Goal: Find specific page/section: Find specific page/section

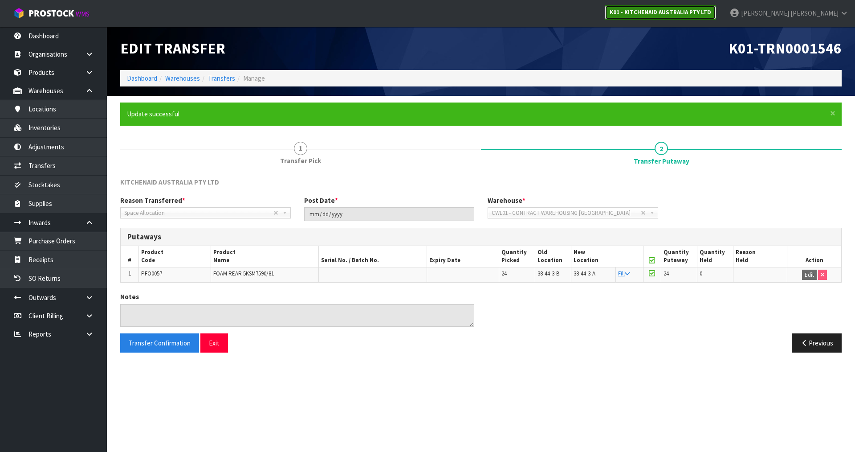
click at [716, 5] on link "K01 - KITCHENAID AUSTRALIA PTY LTD" at bounding box center [660, 12] width 111 height 14
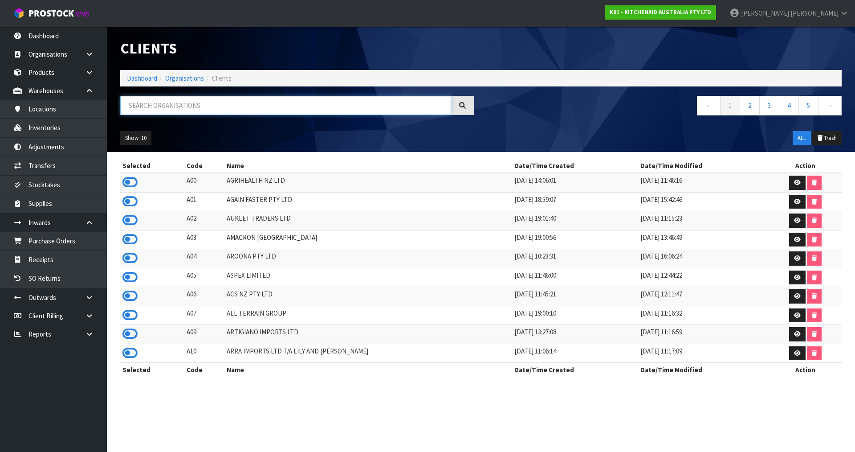
click at [276, 98] on input "text" at bounding box center [285, 105] width 331 height 19
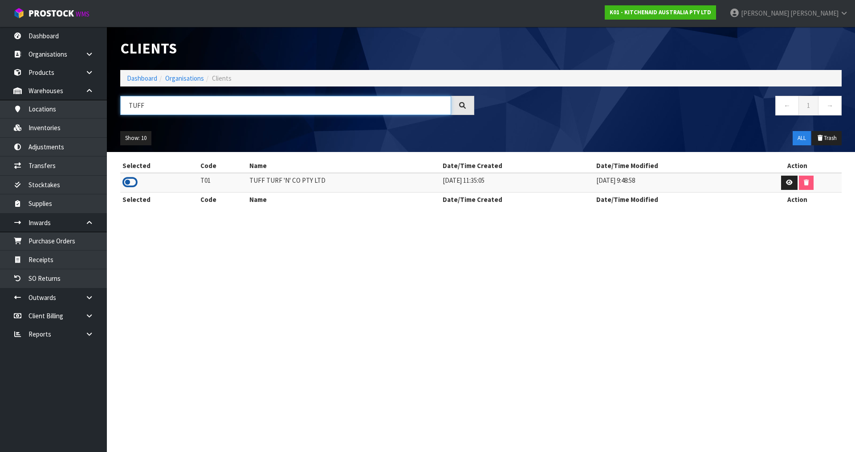
type input "TUFF"
click at [129, 183] on icon at bounding box center [129, 181] width 15 height 13
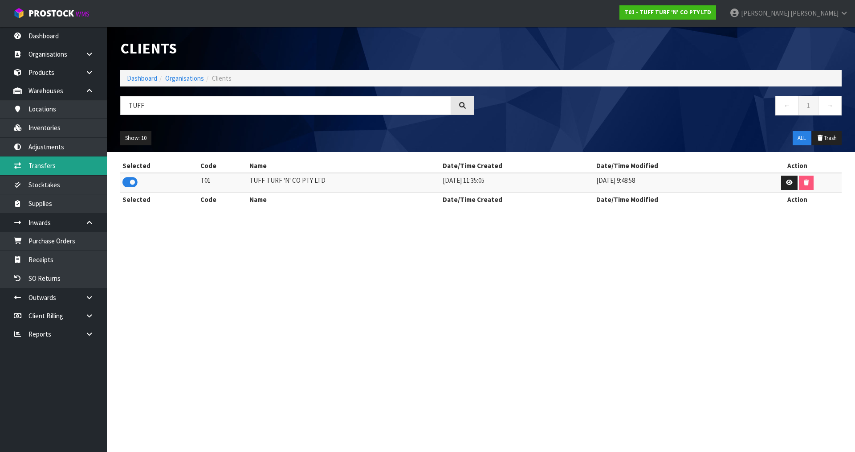
click at [85, 169] on link "Transfers" at bounding box center [53, 165] width 107 height 18
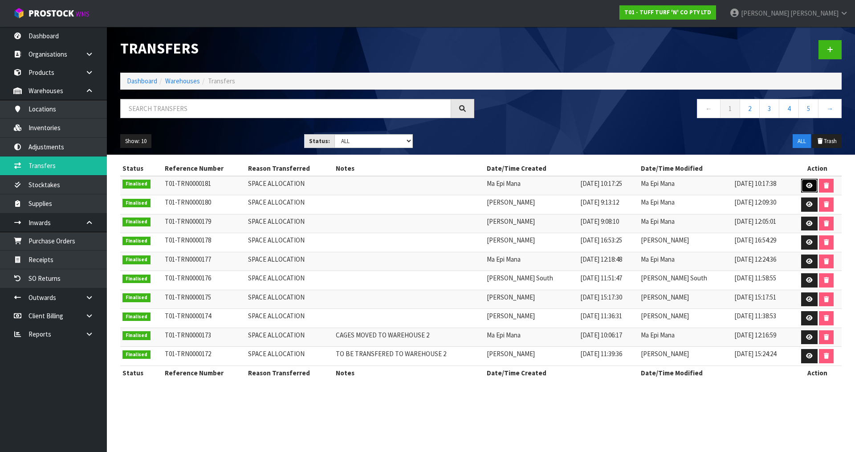
click at [802, 186] on link at bounding box center [809, 186] width 16 height 14
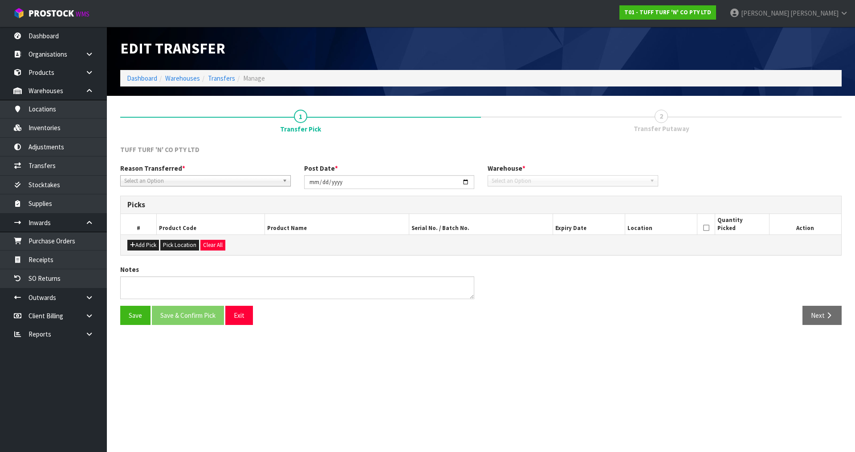
type input "2025-08-13"
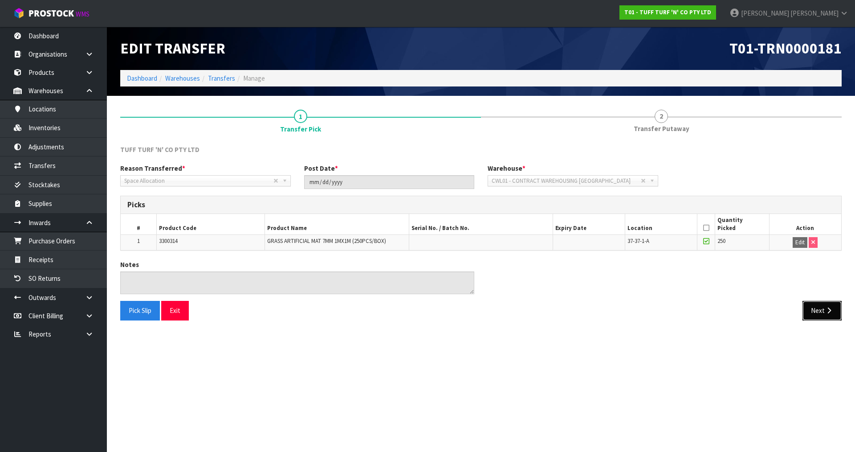
click at [828, 308] on icon "button" at bounding box center [829, 310] width 8 height 7
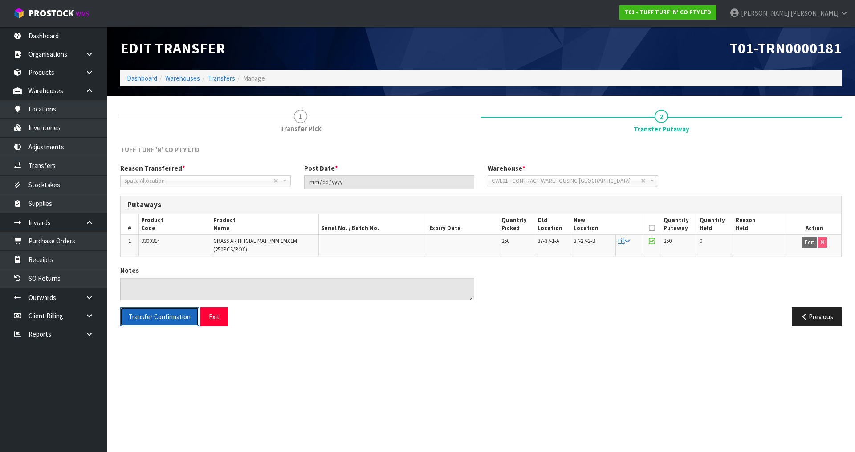
click at [163, 315] on span "Transfer Confirmation" at bounding box center [160, 316] width 62 height 8
click at [212, 317] on button "Exit" at bounding box center [214, 316] width 28 height 19
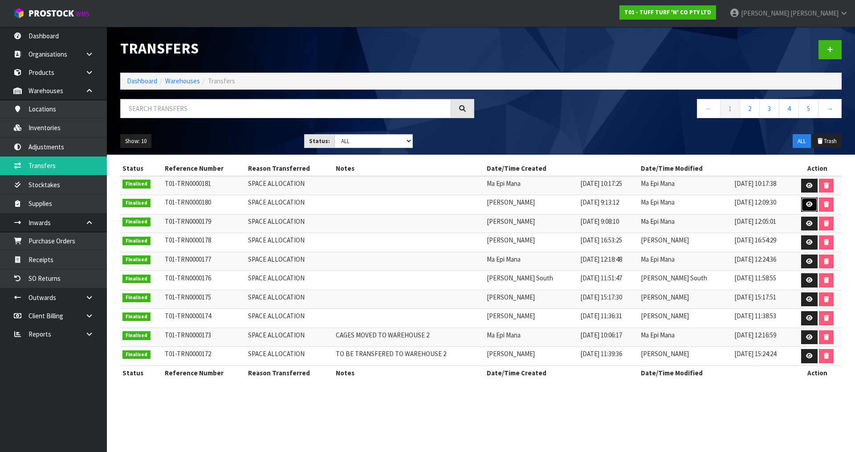
click at [805, 200] on link at bounding box center [809, 204] width 16 height 14
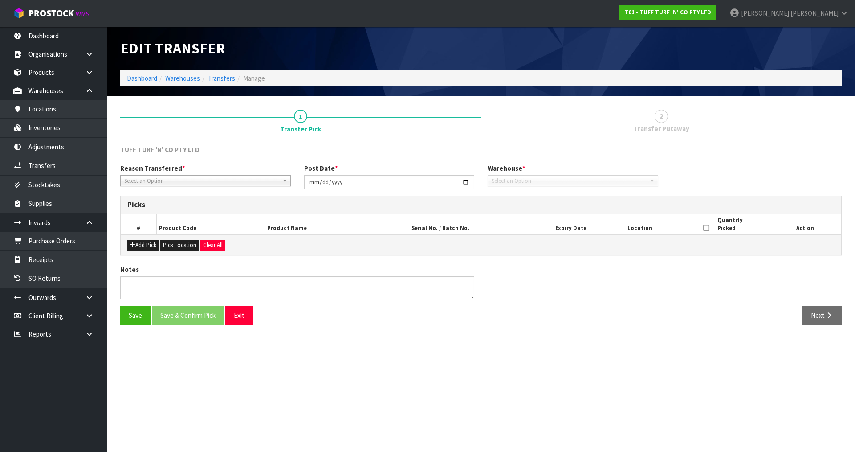
type input "2025-08-13"
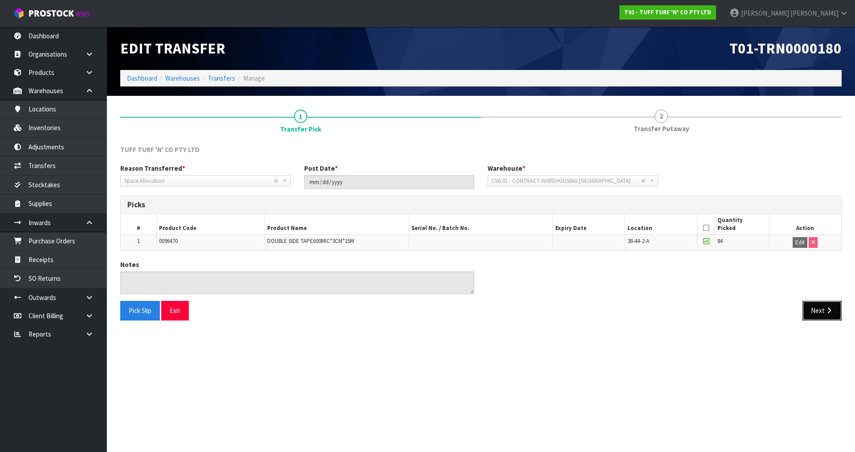
click at [810, 314] on button "Next" at bounding box center [821, 310] width 39 height 19
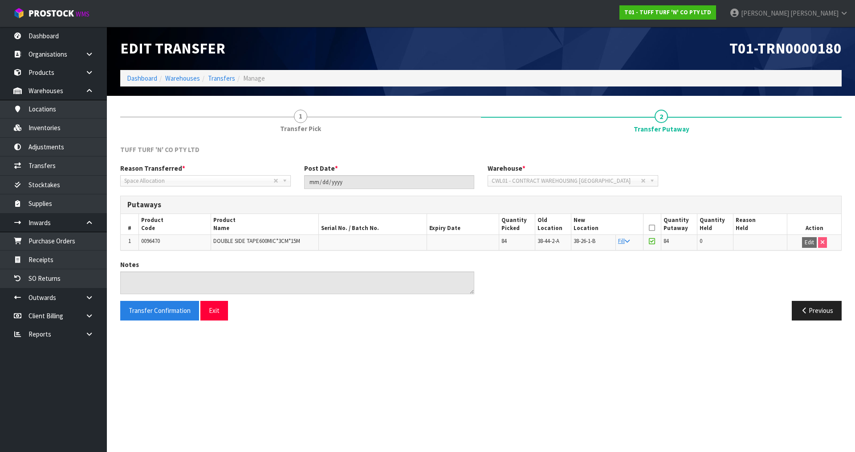
click at [156, 323] on div "Transfer Confirmation Exit Previous" at bounding box center [481, 314] width 735 height 26
click at [159, 315] on button "Transfer Confirmation" at bounding box center [159, 310] width 79 height 19
click at [102, 93] on link at bounding box center [92, 90] width 28 height 18
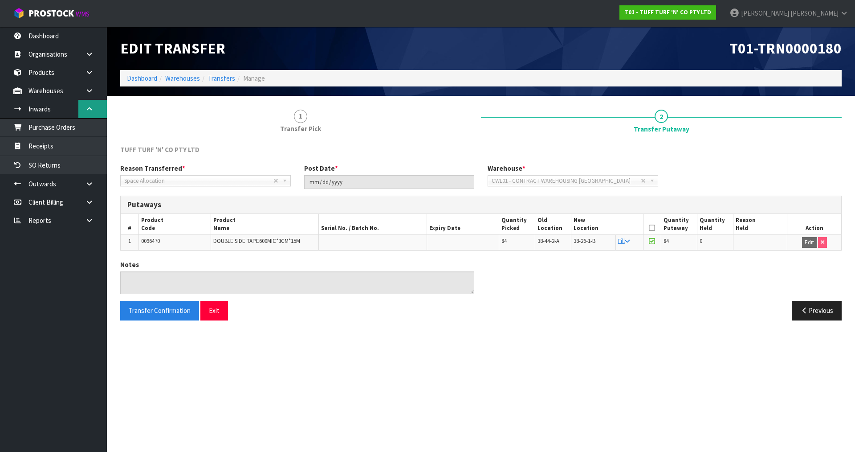
click at [87, 102] on link at bounding box center [92, 109] width 28 height 18
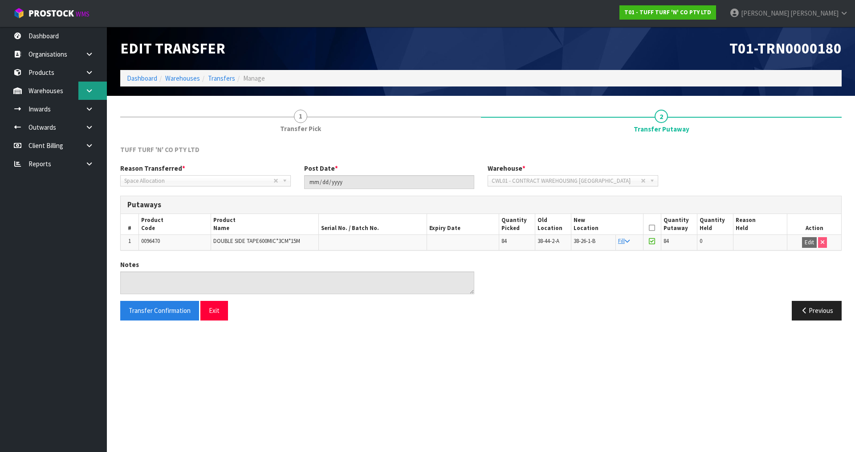
click at [85, 89] on icon at bounding box center [89, 90] width 8 height 7
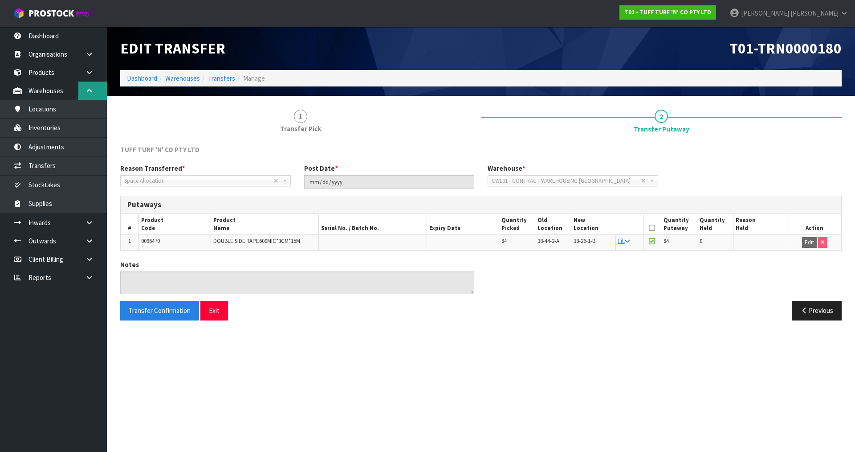
click at [85, 89] on link at bounding box center [92, 90] width 28 height 18
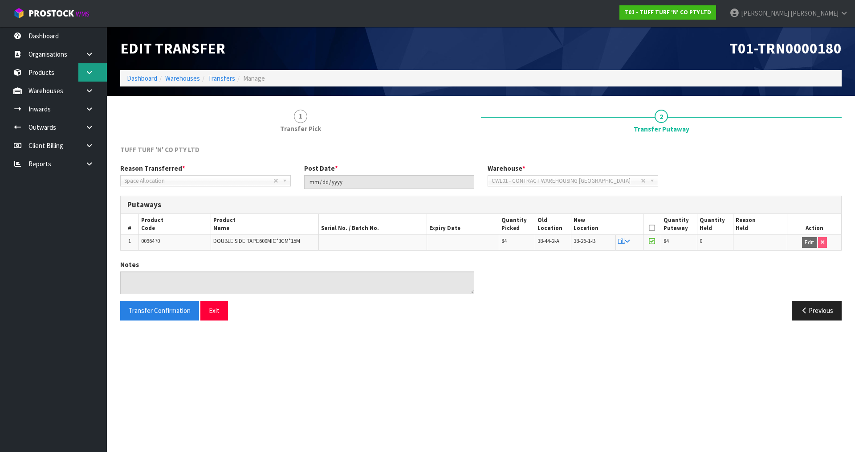
click at [90, 70] on icon at bounding box center [89, 72] width 8 height 7
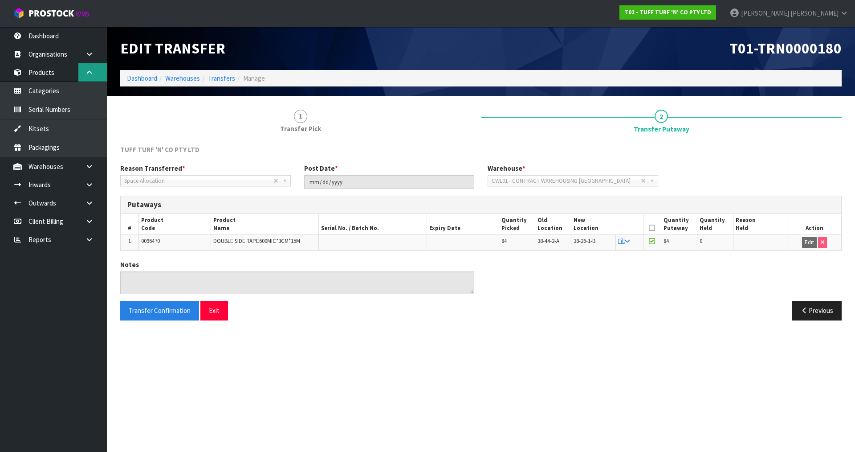
click at [90, 70] on icon at bounding box center [89, 72] width 8 height 7
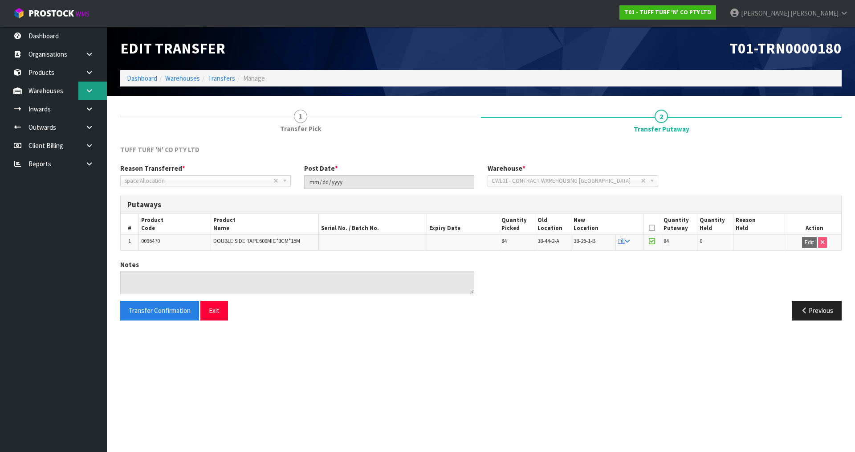
click at [94, 90] on link at bounding box center [92, 90] width 28 height 18
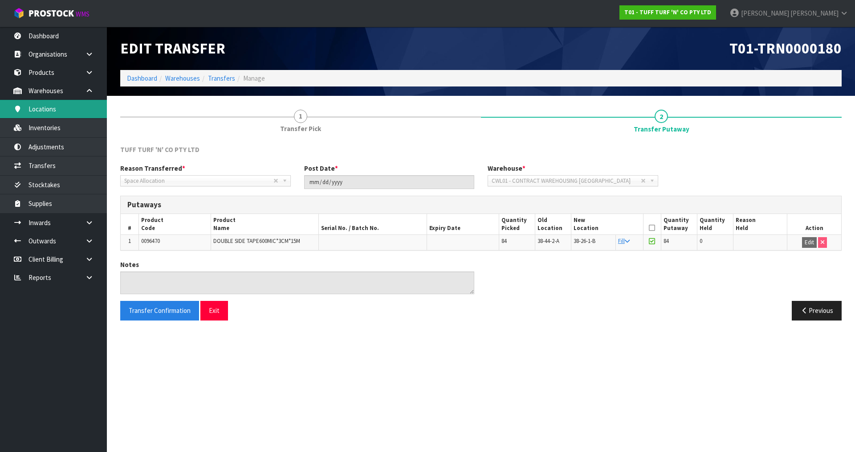
click at [62, 118] on link "Locations" at bounding box center [53, 109] width 107 height 18
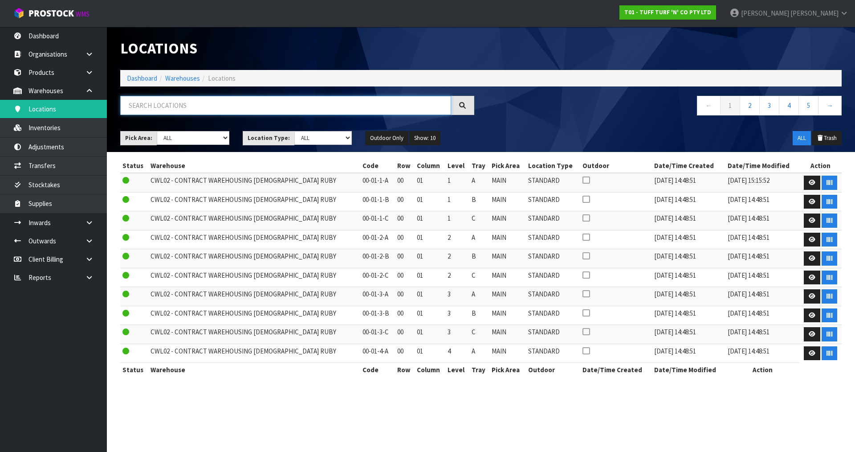
click at [197, 109] on input "text" at bounding box center [285, 105] width 331 height 19
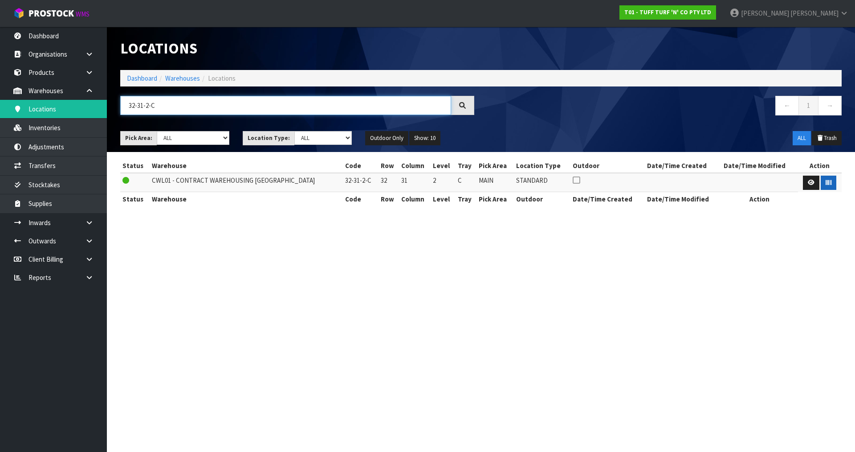
type input "32-31-2-C"
click at [826, 185] on icon "button" at bounding box center [829, 182] width 6 height 6
click at [826, 184] on icon "button" at bounding box center [829, 182] width 6 height 6
click at [833, 13] on span "Luff" at bounding box center [814, 13] width 48 height 8
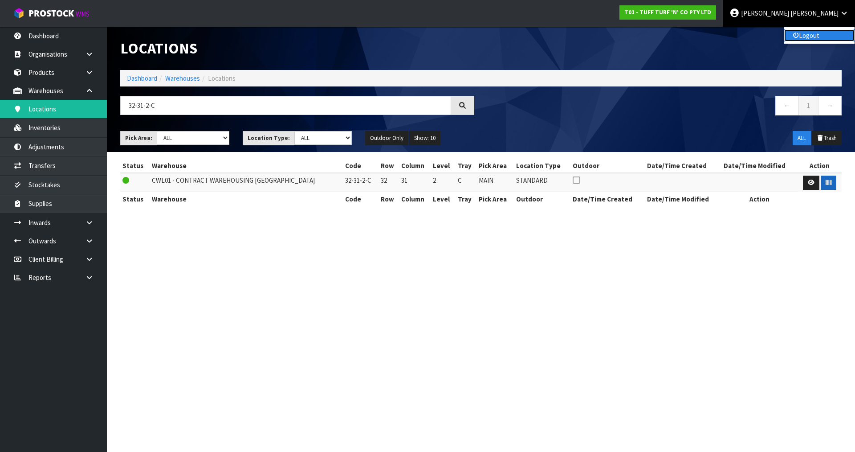
click at [820, 38] on link "Logout" at bounding box center [819, 35] width 70 height 12
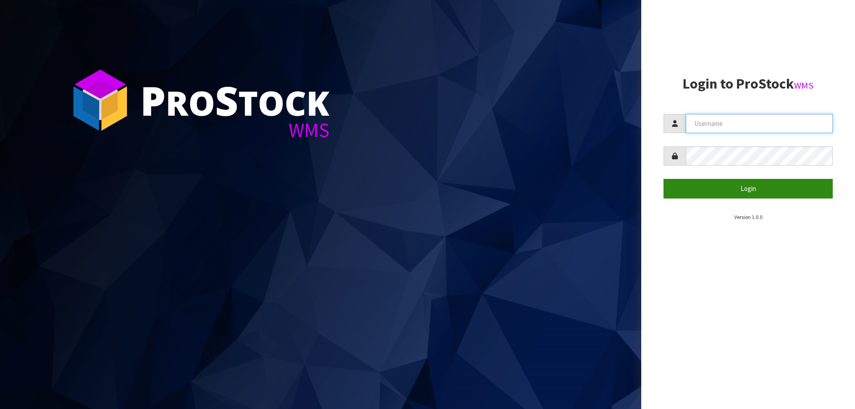
type input "JAMES"
drag, startPoint x: 718, startPoint y: 185, endPoint x: 631, endPoint y: 206, distance: 89.3
click at [717, 186] on button "Login" at bounding box center [747, 188] width 169 height 19
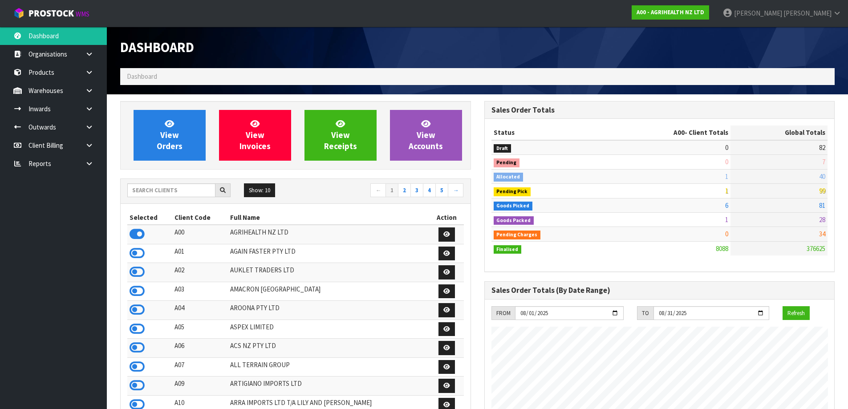
scroll to position [45, 0]
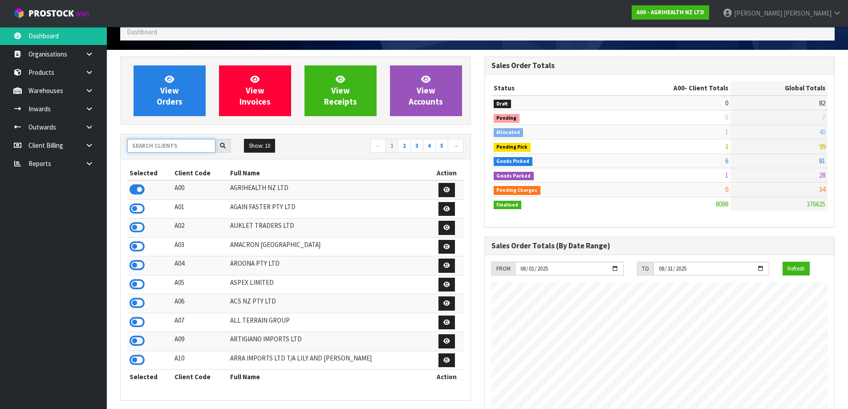
click at [196, 147] on input "text" at bounding box center [171, 146] width 88 height 14
click at [704, 12] on strong "A00 - AGRIHEALTH NZ LTD" at bounding box center [671, 12] width 68 height 8
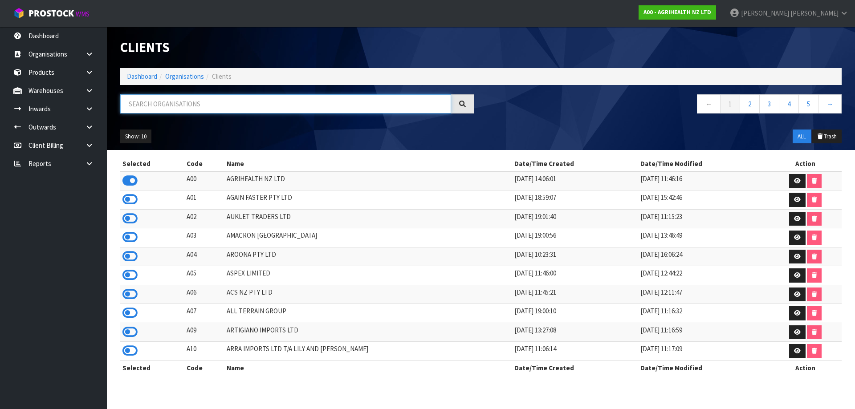
click at [223, 109] on input "text" at bounding box center [285, 103] width 331 height 19
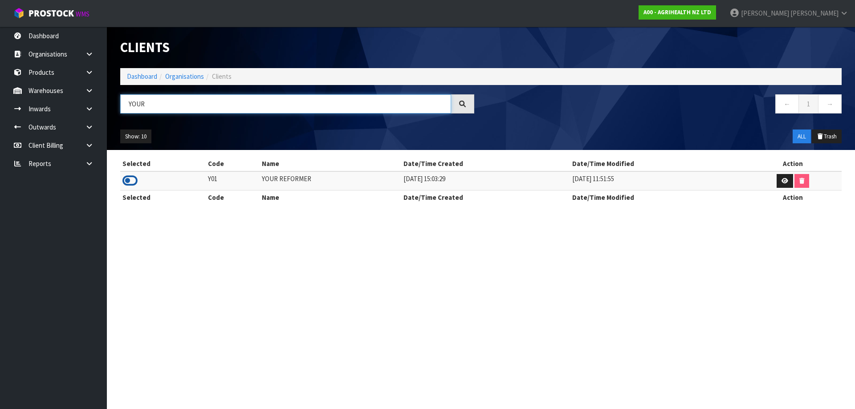
type input "YOUR"
click at [126, 180] on icon at bounding box center [129, 180] width 15 height 13
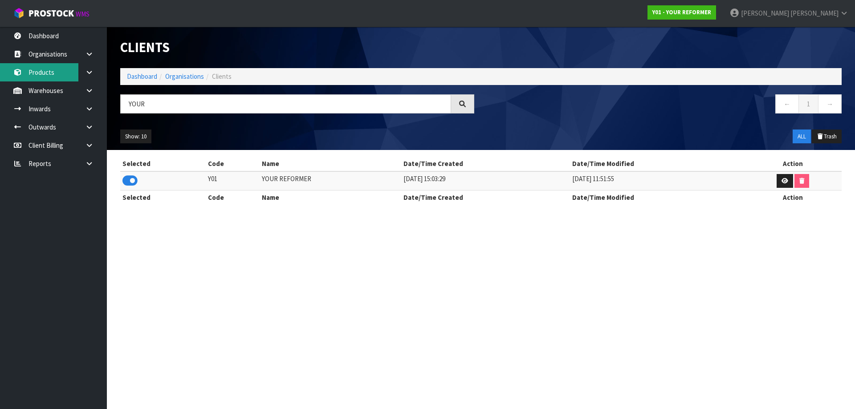
click at [57, 76] on link "Products" at bounding box center [53, 72] width 107 height 18
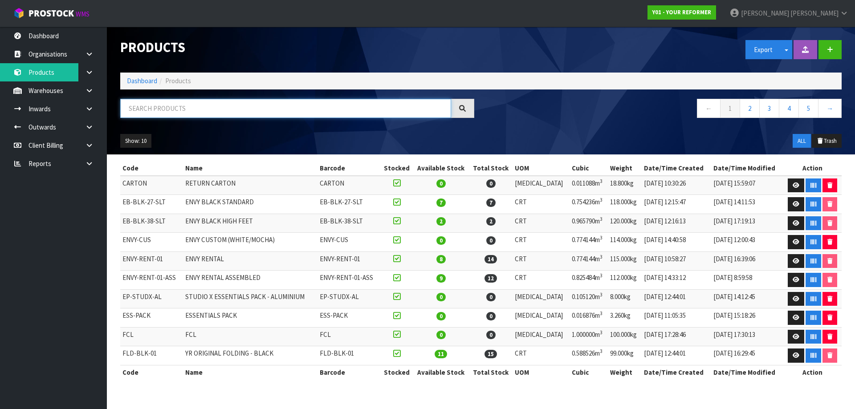
click at [187, 109] on input "text" at bounding box center [285, 108] width 331 height 19
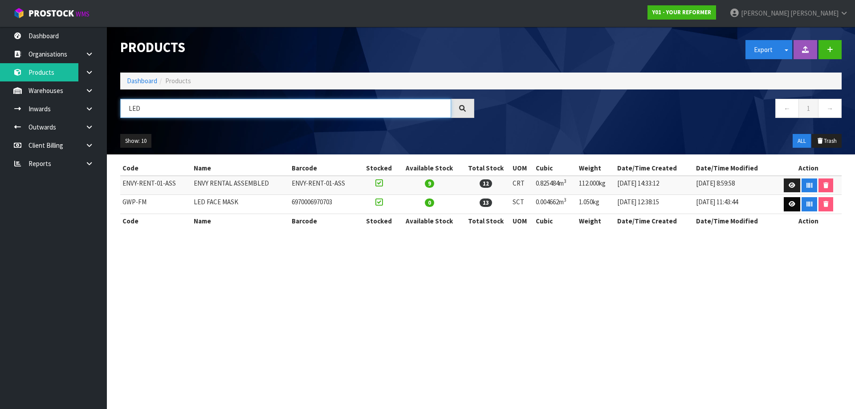
type input "LED"
click at [789, 205] on icon at bounding box center [792, 204] width 7 height 6
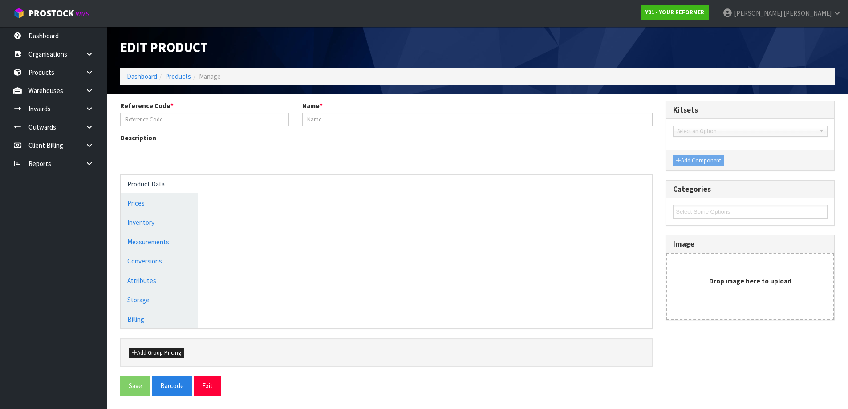
type input "GWP-FM"
type input "LED FACE MASK"
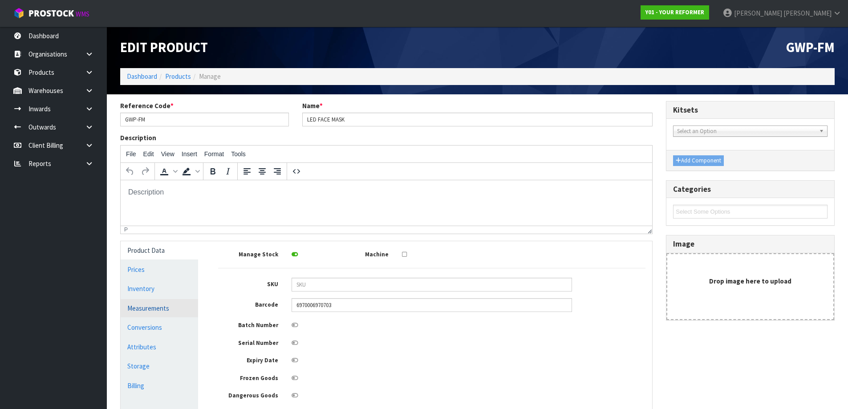
click at [181, 306] on link "Measurements" at bounding box center [159, 308] width 77 height 18
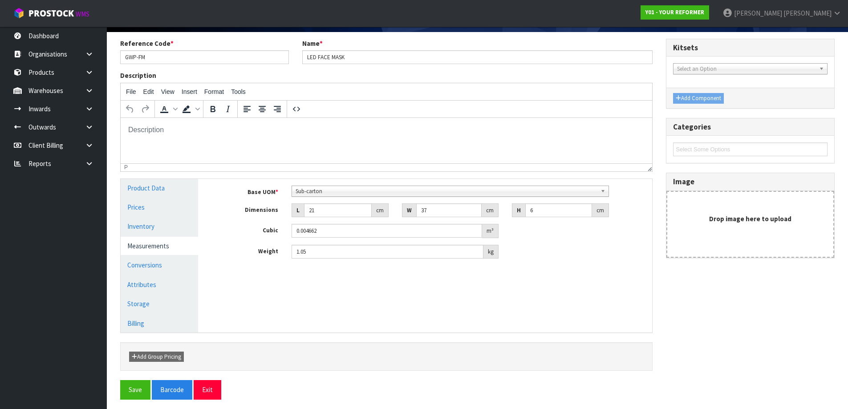
scroll to position [66, 0]
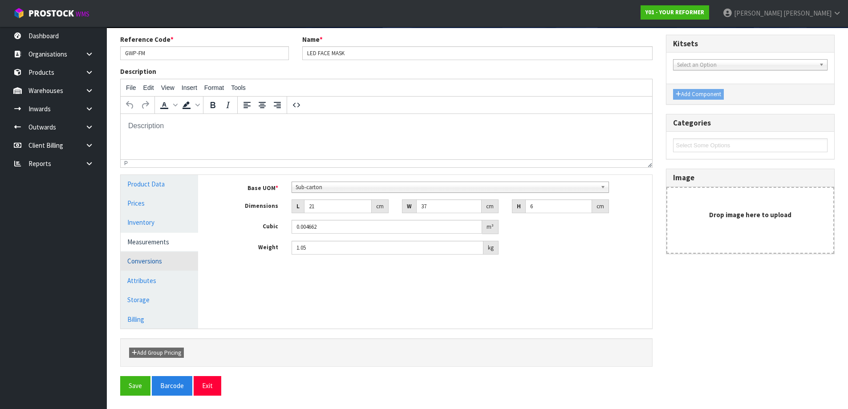
click at [173, 266] on link "Conversions" at bounding box center [159, 261] width 77 height 18
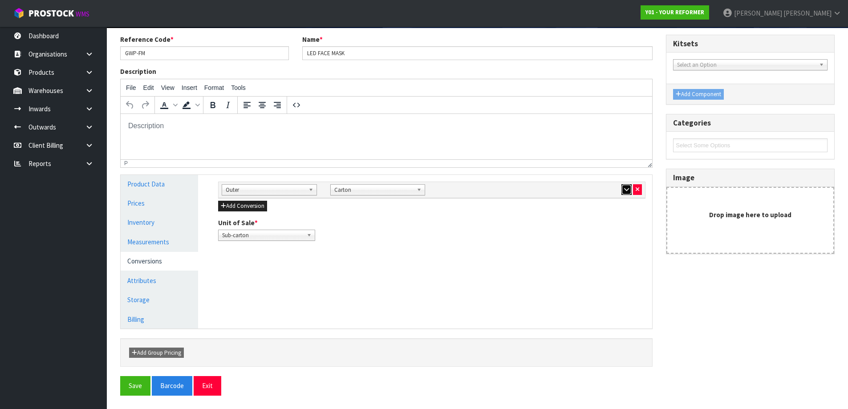
click at [626, 191] on icon "button" at bounding box center [626, 190] width 5 height 6
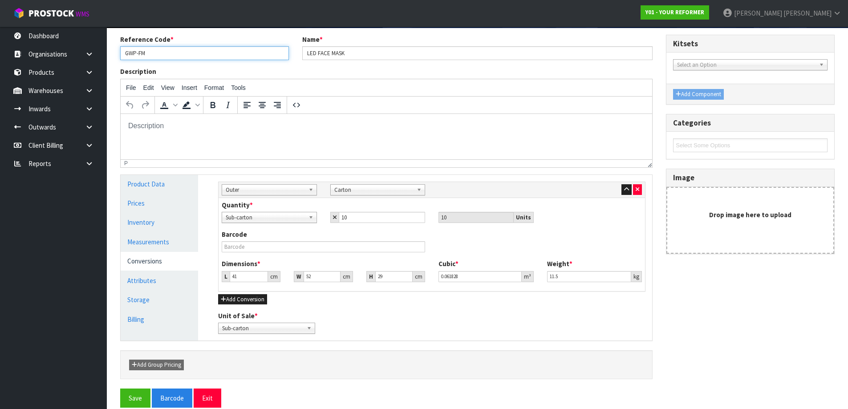
click at [139, 53] on input "GWP-FM" at bounding box center [204, 53] width 169 height 14
click at [85, 86] on link at bounding box center [92, 90] width 28 height 18
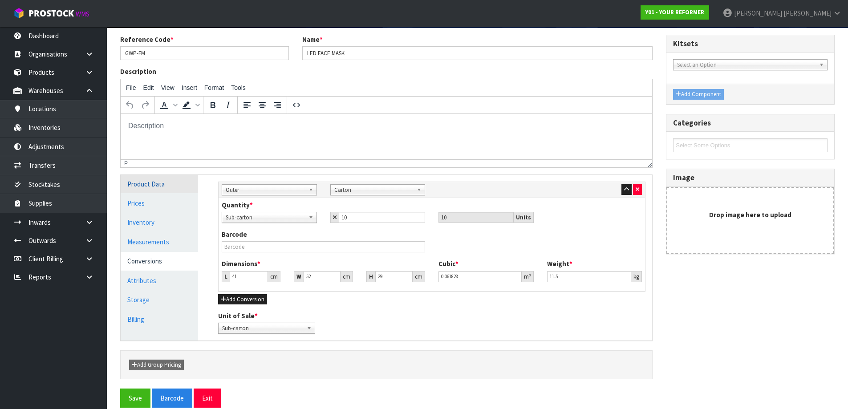
click at [155, 189] on link "Product Data" at bounding box center [159, 184] width 77 height 18
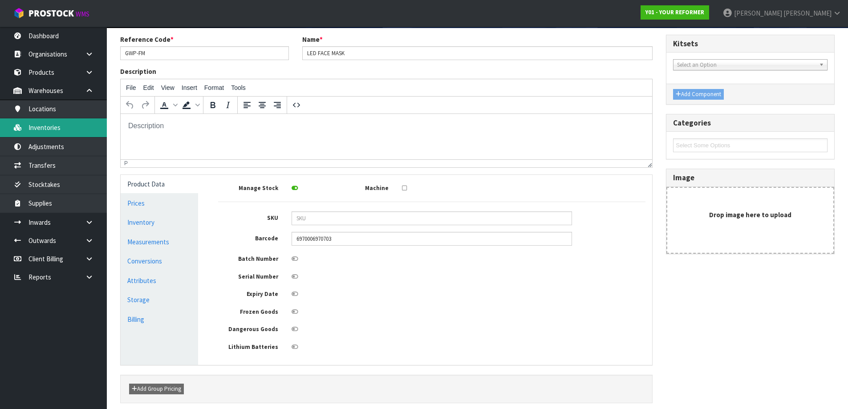
click at [45, 131] on link "Inventories" at bounding box center [53, 127] width 107 height 18
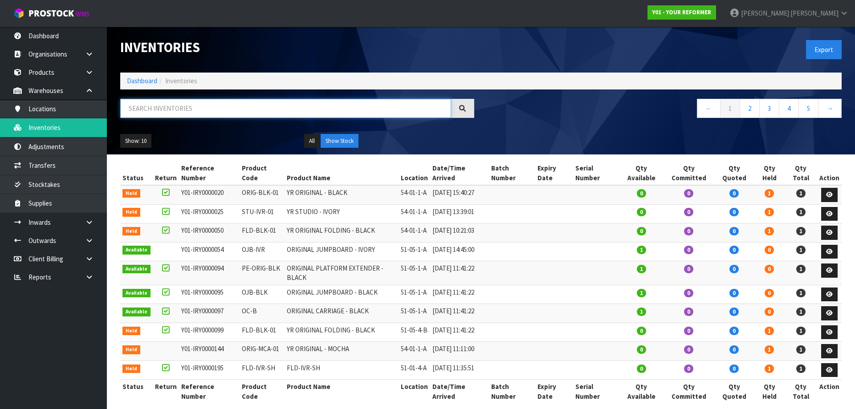
click at [181, 113] on input "text" at bounding box center [285, 108] width 331 height 19
paste input "GWP-FM"
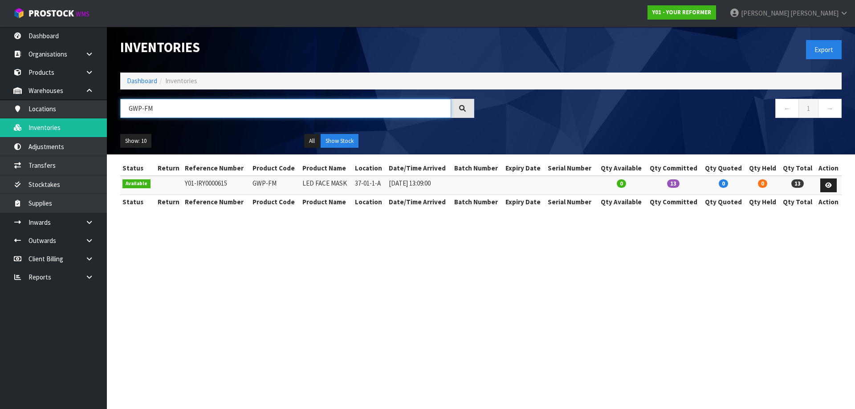
type input "GWP-FM"
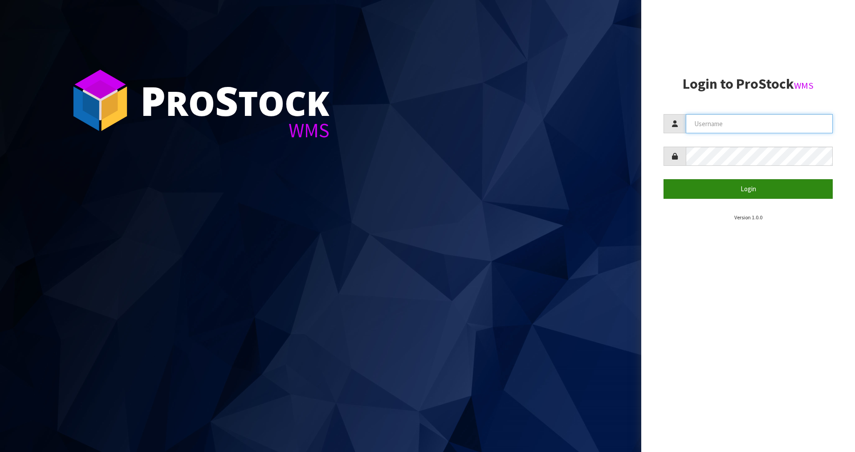
type input "JAMES"
click at [709, 184] on button "Login" at bounding box center [747, 188] width 169 height 19
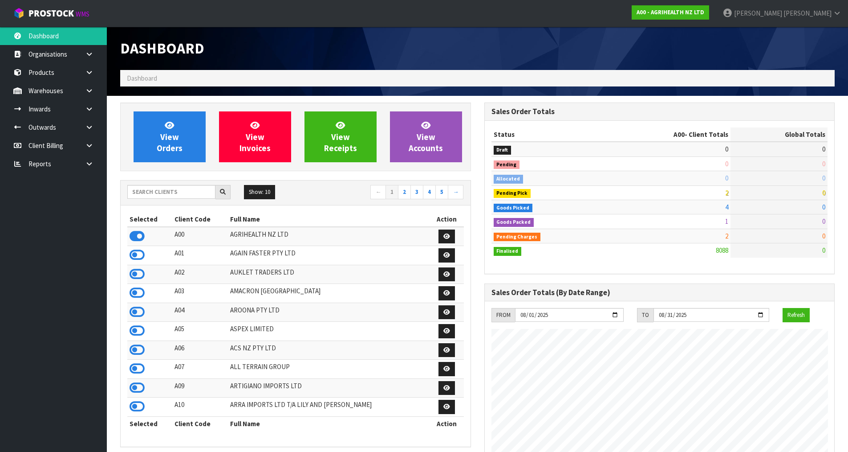
scroll to position [675, 364]
click at [201, 190] on input "text" at bounding box center [171, 192] width 88 height 14
click at [84, 91] on link at bounding box center [92, 90] width 28 height 18
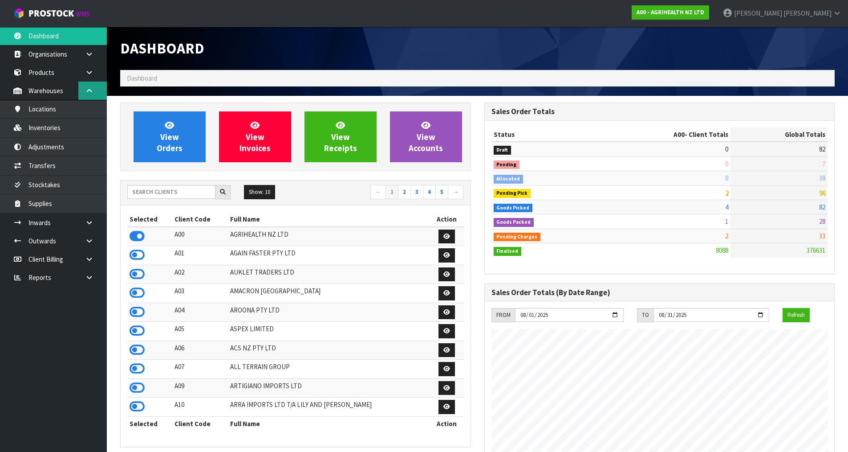
click at [86, 94] on link at bounding box center [92, 90] width 28 height 18
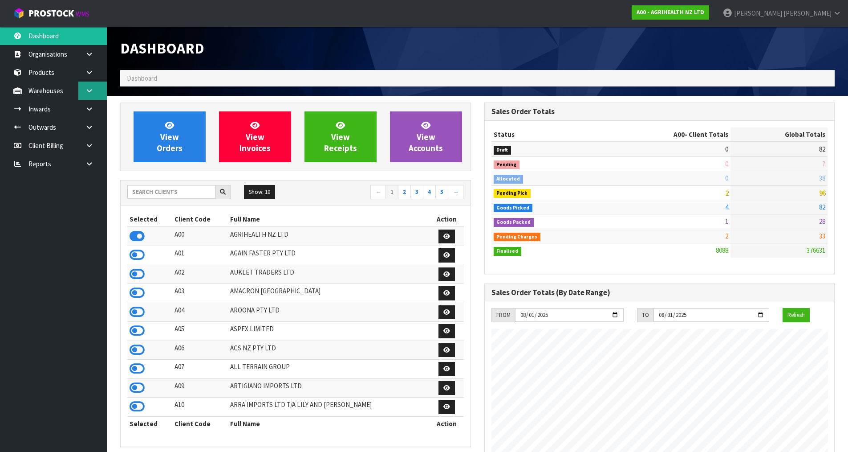
click at [86, 93] on icon at bounding box center [89, 90] width 8 height 7
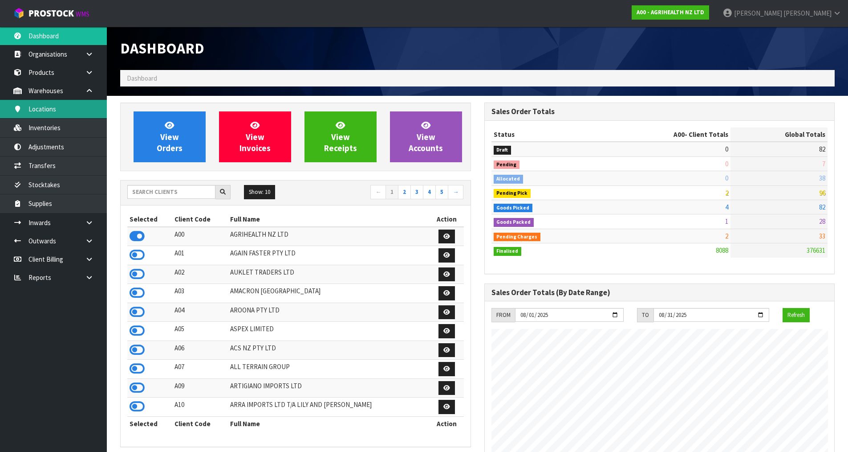
click at [36, 116] on link "Locations" at bounding box center [53, 109] width 107 height 18
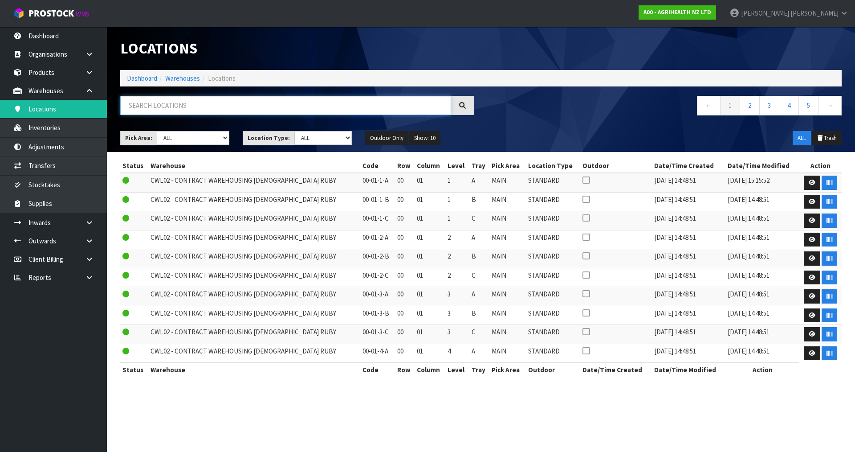
click at [196, 107] on input "text" at bounding box center [285, 105] width 331 height 19
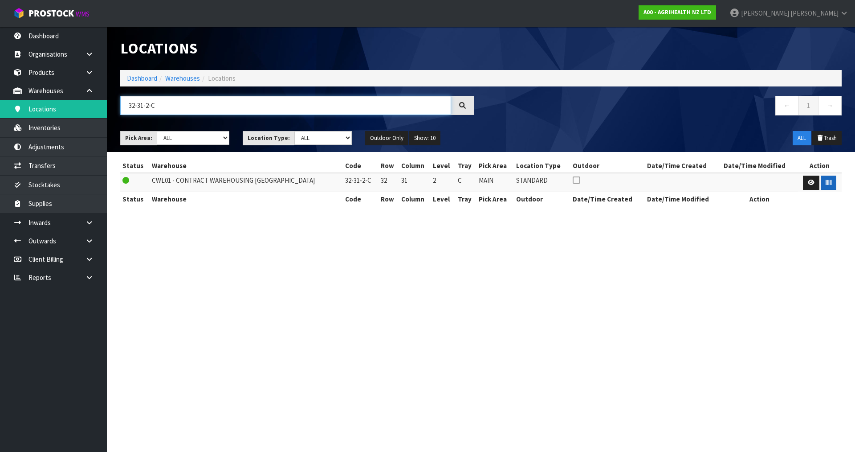
type input "32-31-2-C"
click at [826, 186] on button "button" at bounding box center [829, 182] width 16 height 14
drag, startPoint x: 183, startPoint y: 103, endPoint x: 89, endPoint y: 108, distance: 94.5
click at [89, 108] on body "Toggle navigation ProStock WMS A00 - AGRIHEALTH NZ LTD James Luff Logout Dashbo…" at bounding box center [427, 226] width 855 height 452
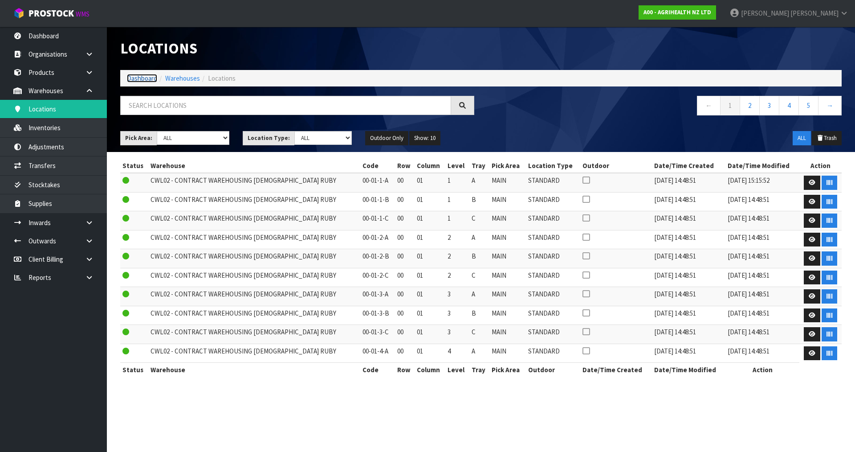
click at [146, 77] on link "Dashboard" at bounding box center [142, 78] width 30 height 8
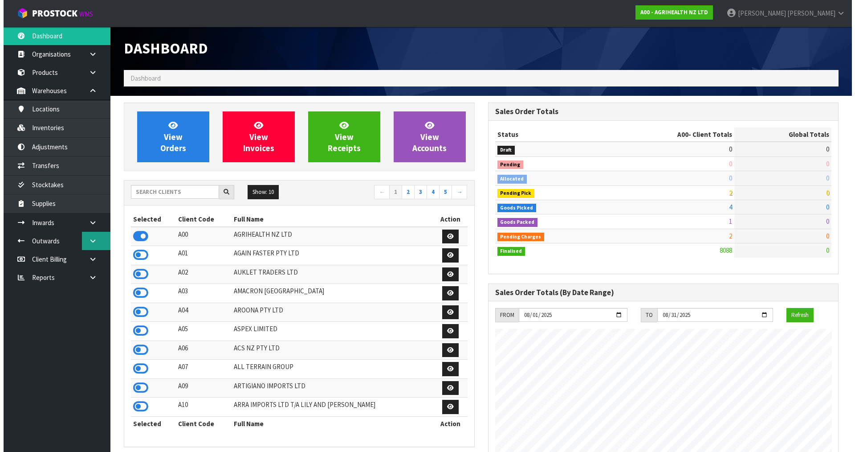
scroll to position [675, 364]
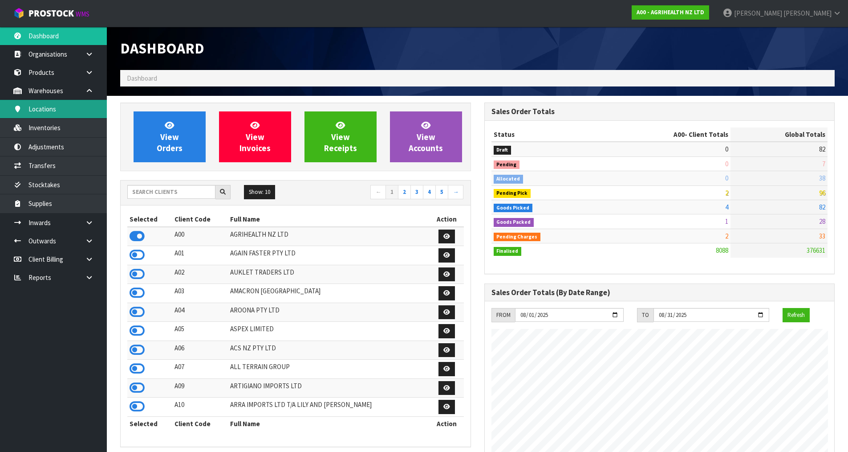
click at [62, 109] on link "Locations" at bounding box center [53, 109] width 107 height 18
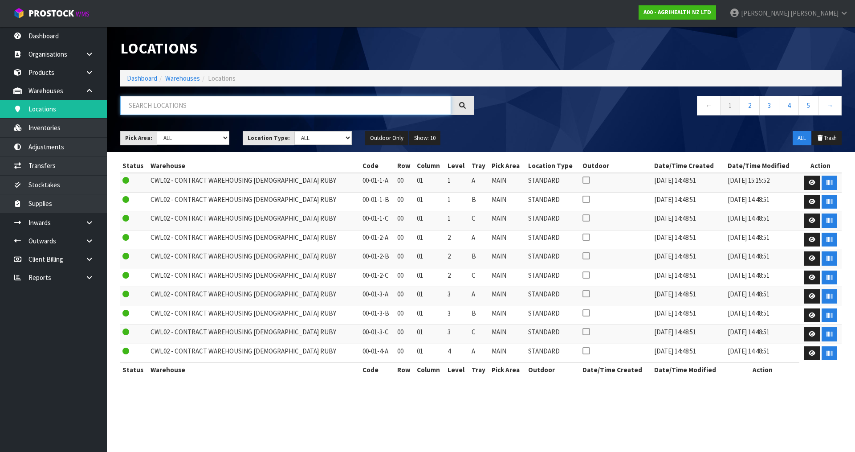
click at [159, 109] on input "text" at bounding box center [285, 105] width 331 height 19
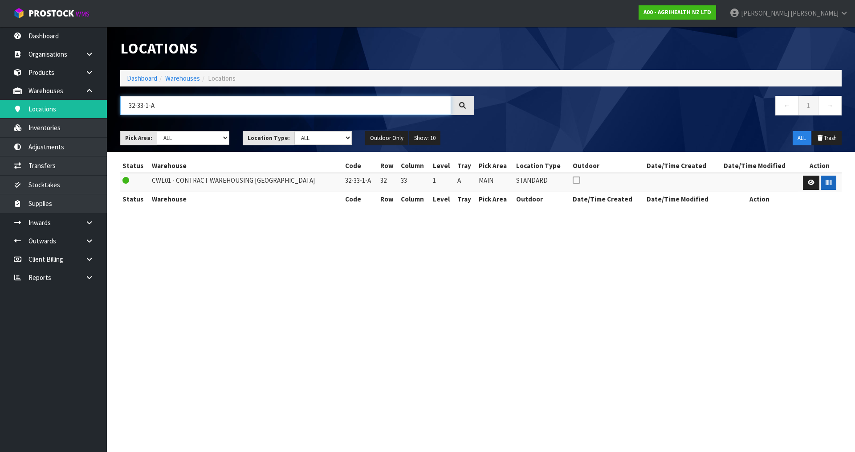
type input "32-33-1-A"
click at [827, 183] on icon "button" at bounding box center [829, 182] width 6 height 6
click at [91, 90] on icon at bounding box center [89, 90] width 8 height 7
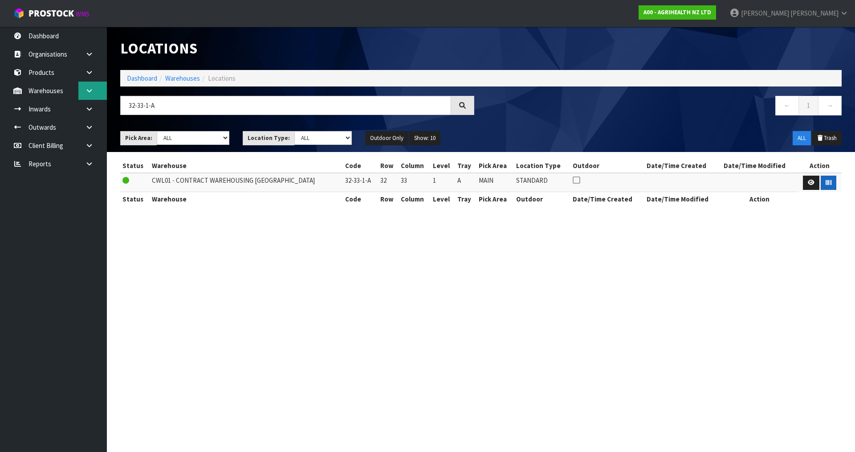
click at [88, 89] on icon at bounding box center [89, 90] width 8 height 7
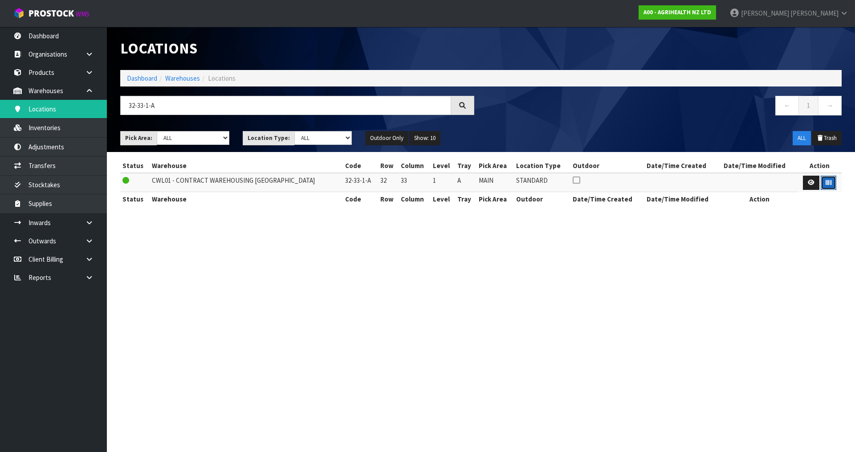
click at [826, 182] on icon "button" at bounding box center [829, 182] width 6 height 6
click at [711, 15] on strong "A00 - AGRIHEALTH NZ LTD" at bounding box center [677, 12] width 68 height 8
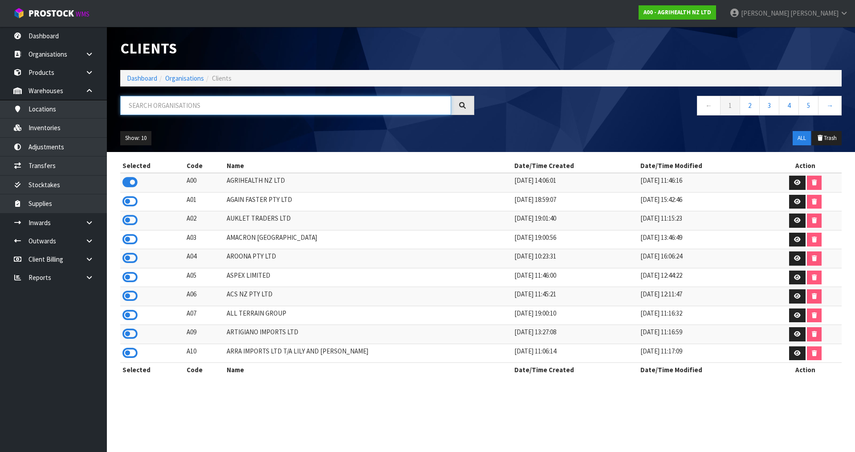
click at [216, 109] on input "text" at bounding box center [285, 105] width 331 height 19
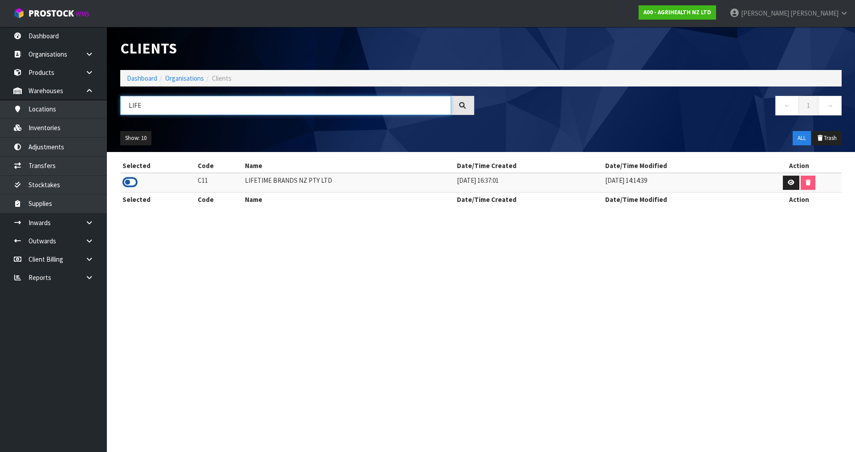
type input "LIFE"
click at [130, 179] on icon at bounding box center [129, 181] width 15 height 13
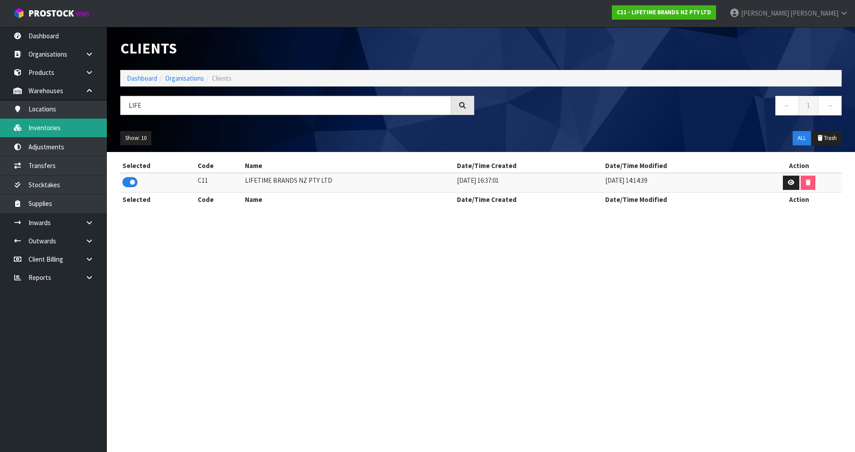
click at [85, 127] on link "Inventories" at bounding box center [53, 127] width 107 height 18
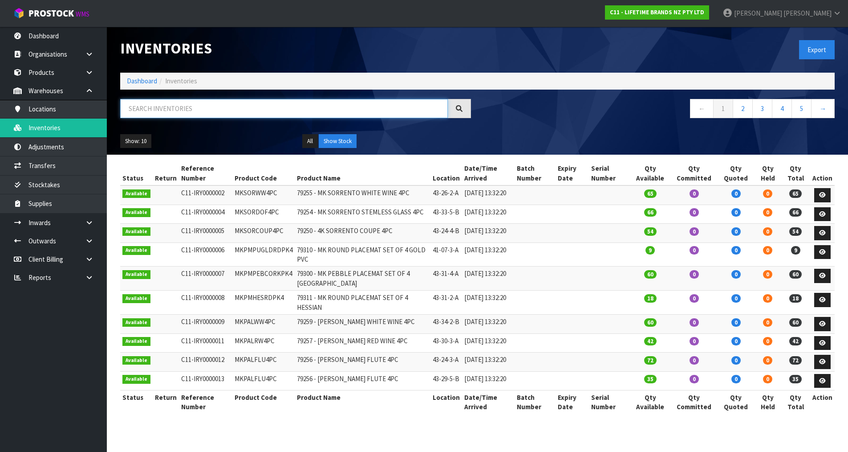
click at [190, 108] on input "text" at bounding box center [284, 108] width 328 height 19
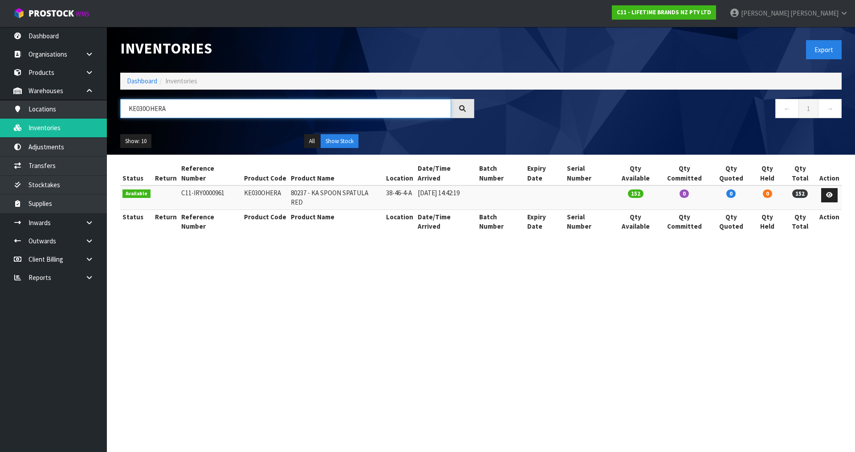
type input "KE030OHERA"
click at [723, 20] on div "C11 - LIFETIME BRANDS NZ PTY LTD" at bounding box center [664, 12] width 118 height 25
click at [716, 16] on link "C11 - LIFETIME BRANDS NZ PTY LTD" at bounding box center [664, 12] width 104 height 14
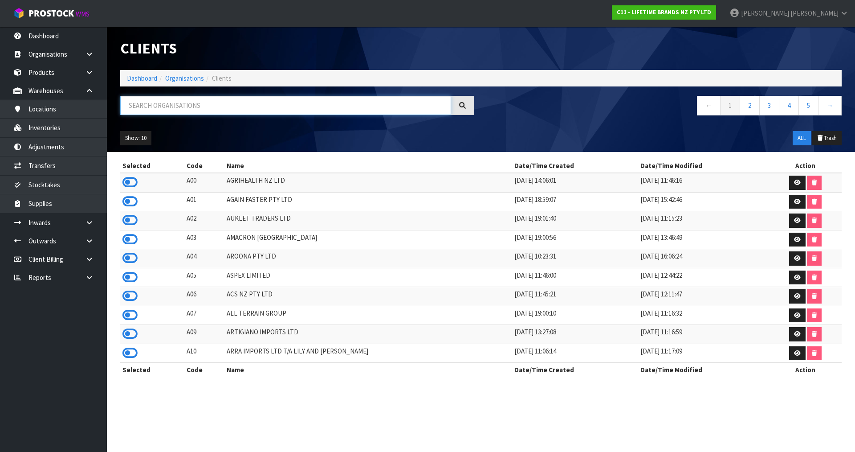
click at [184, 101] on input "text" at bounding box center [285, 105] width 331 height 19
click at [194, 108] on input "text" at bounding box center [285, 105] width 331 height 19
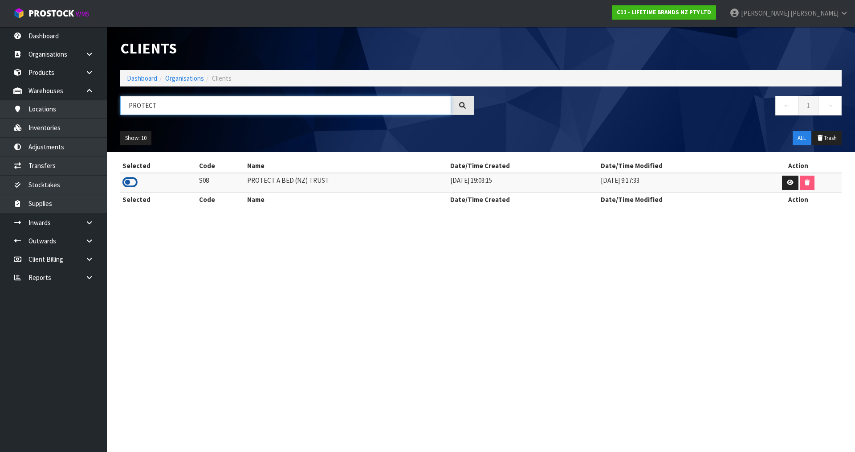
type input "PROTECT"
click at [137, 183] on icon at bounding box center [129, 181] width 15 height 13
click at [66, 73] on link "Products" at bounding box center [53, 72] width 107 height 18
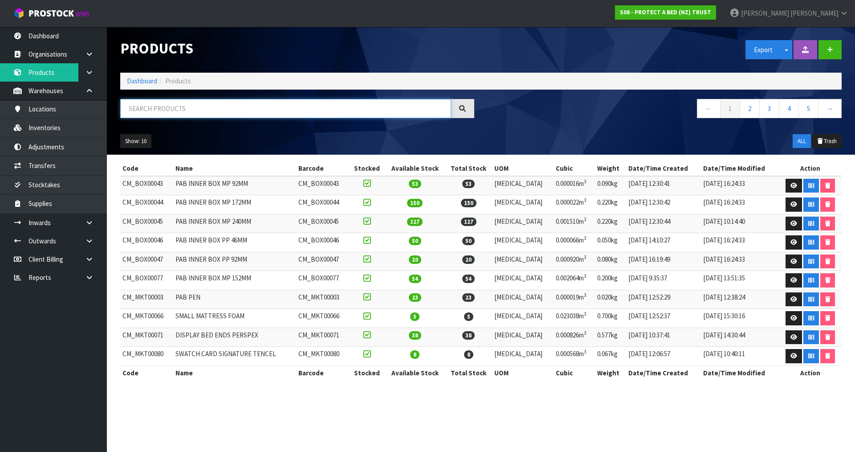
click at [197, 107] on input "text" at bounding box center [285, 108] width 331 height 19
click at [257, 105] on input "text" at bounding box center [285, 108] width 331 height 19
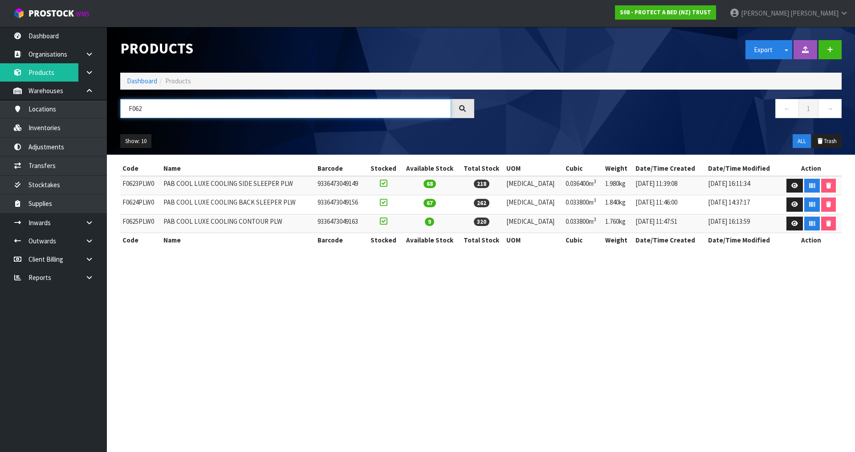
type input "F062"
click at [76, 129] on link "Inventories" at bounding box center [53, 127] width 107 height 18
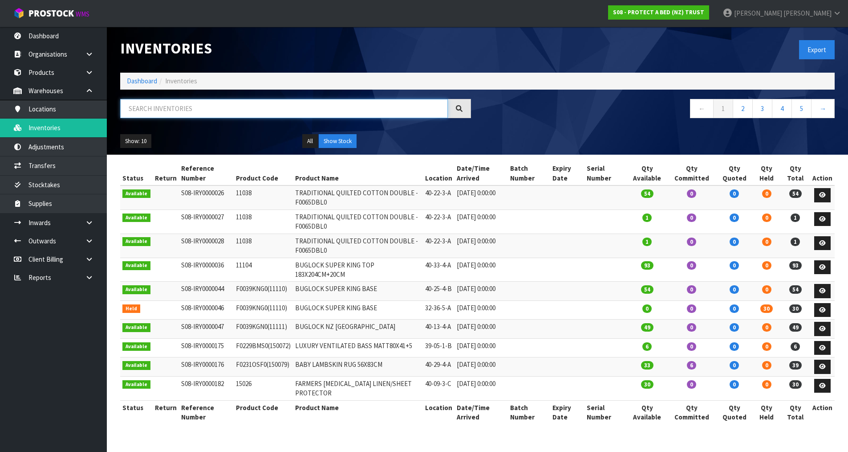
click at [172, 107] on input "text" at bounding box center [284, 108] width 328 height 19
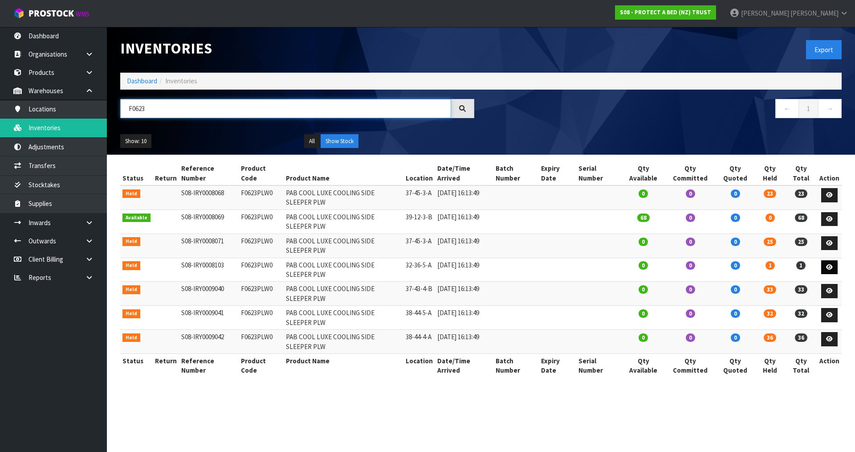
type input "F0623"
click at [831, 263] on link at bounding box center [829, 267] width 16 height 14
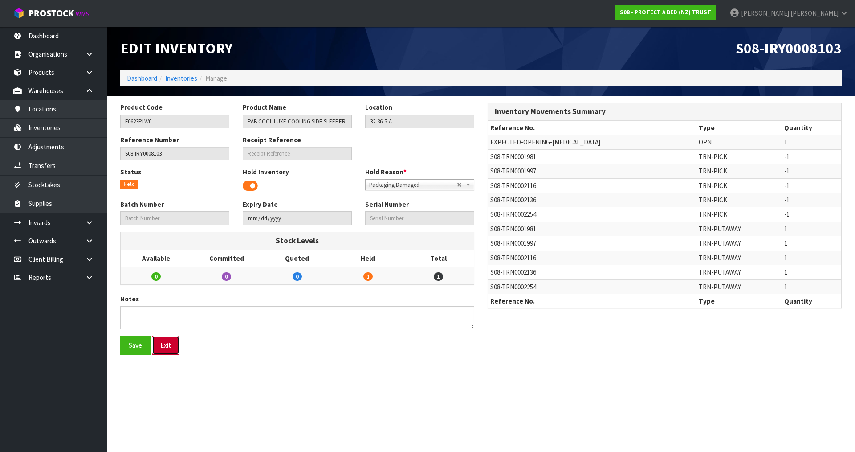
click at [172, 341] on button "Exit" at bounding box center [166, 344] width 28 height 19
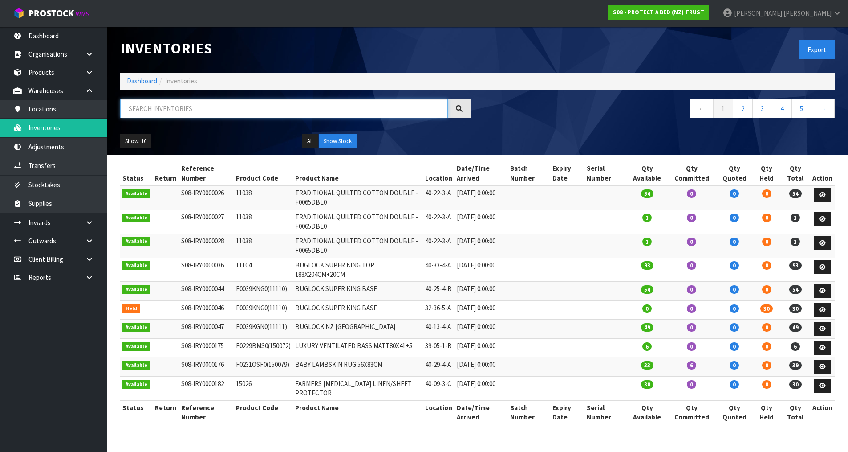
click at [233, 109] on input "text" at bounding box center [284, 108] width 328 height 19
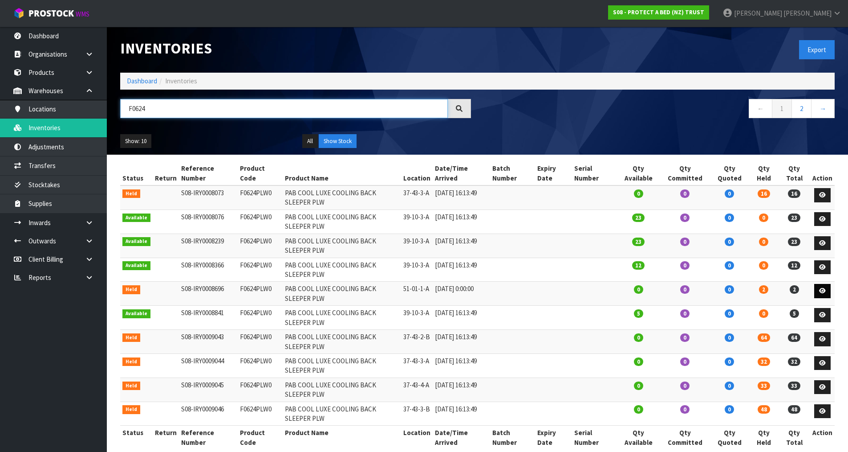
type input "F0624"
click at [821, 291] on icon at bounding box center [822, 291] width 7 height 6
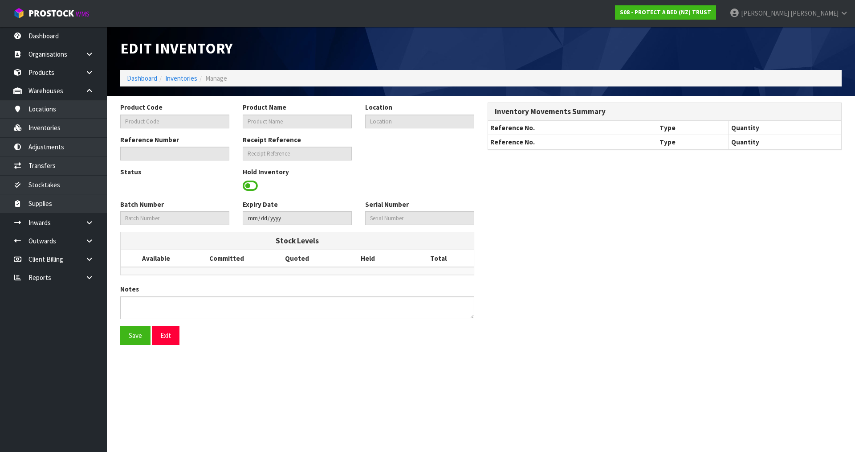
type input "F0624PLW0"
type input "PAB COOL LUXE COOLING BACK SLEEPER PLW"
type input "51-01-1-A"
type input "S08-IRY0008696"
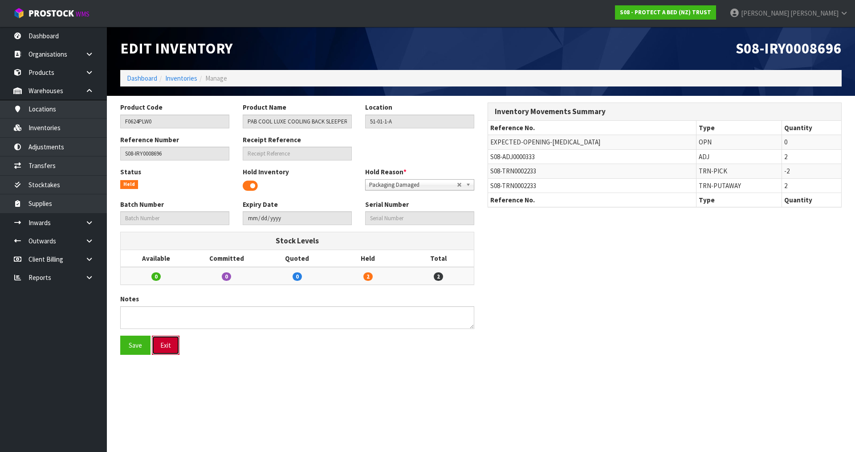
drag, startPoint x: 158, startPoint y: 342, endPoint x: 156, endPoint y: 347, distance: 4.8
click at [158, 342] on button "Exit" at bounding box center [166, 344] width 28 height 19
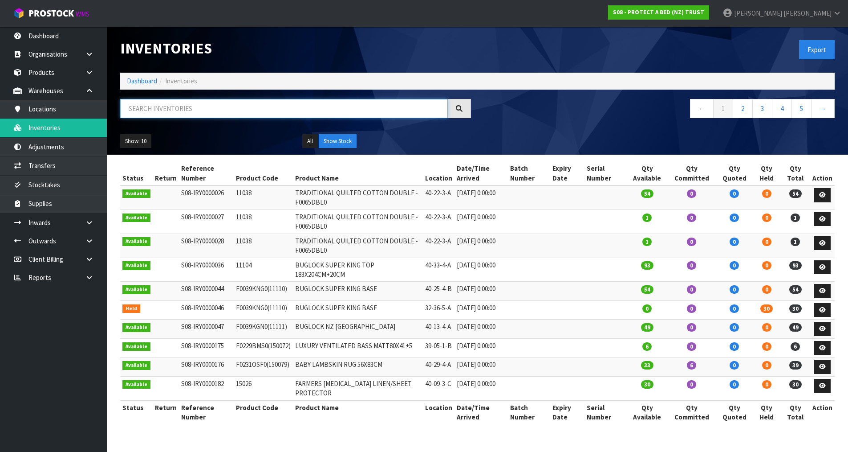
click at [209, 101] on input "text" at bounding box center [284, 108] width 328 height 19
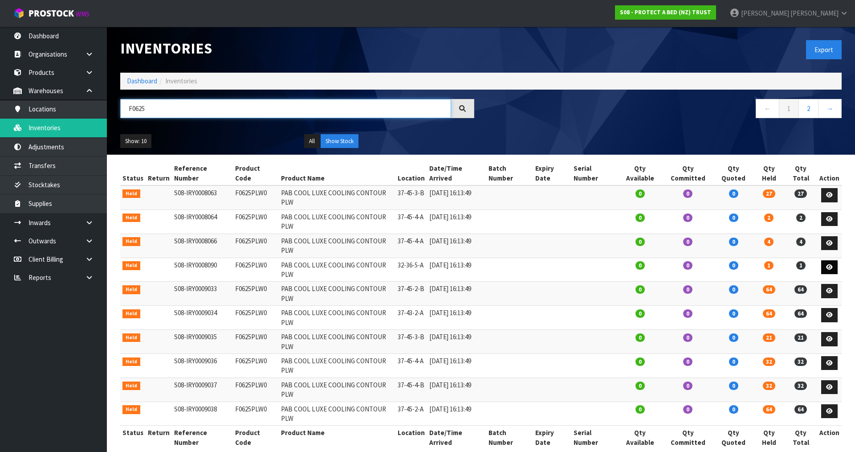
type input "F0625"
click at [826, 264] on icon at bounding box center [829, 267] width 7 height 6
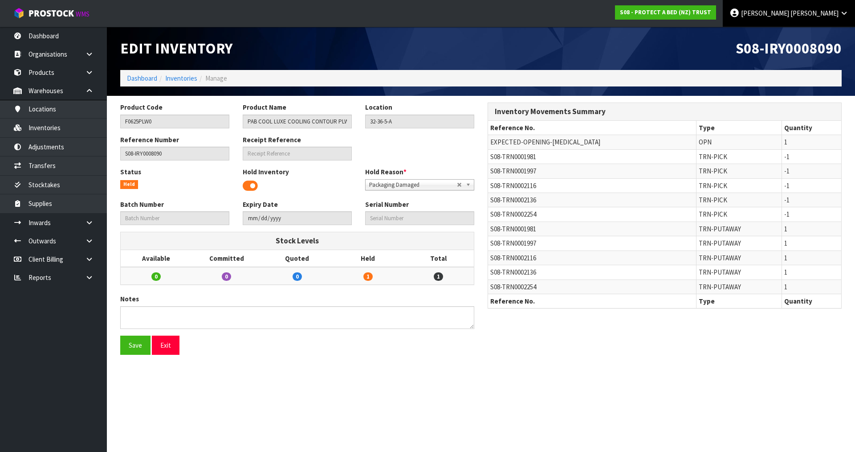
click at [828, 14] on span "Luff" at bounding box center [814, 13] width 48 height 8
click at [819, 30] on link "Logout" at bounding box center [819, 35] width 70 height 12
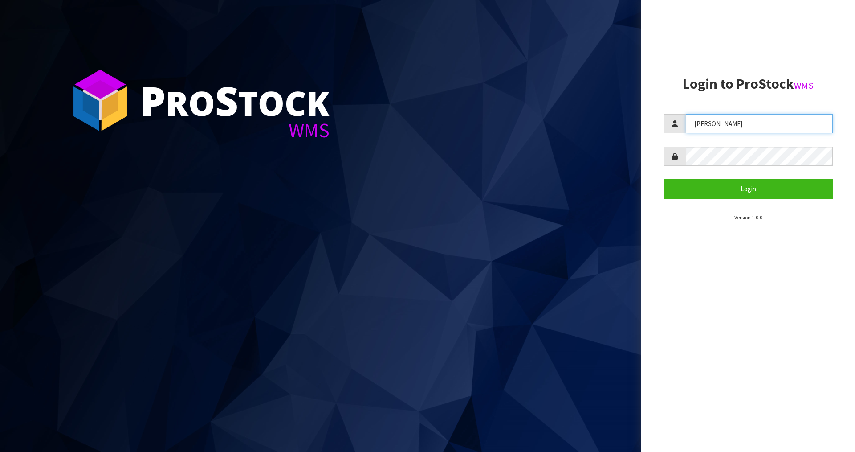
click at [741, 124] on input "[PERSON_NAME]" at bounding box center [759, 123] width 147 height 19
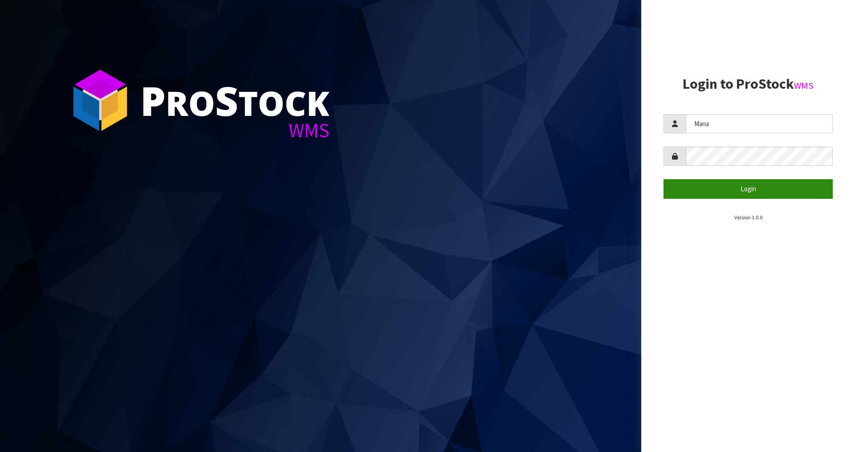
type input "Mana"
click at [747, 190] on button "Login" at bounding box center [747, 188] width 169 height 19
